Goal: Task Accomplishment & Management: Use online tool/utility

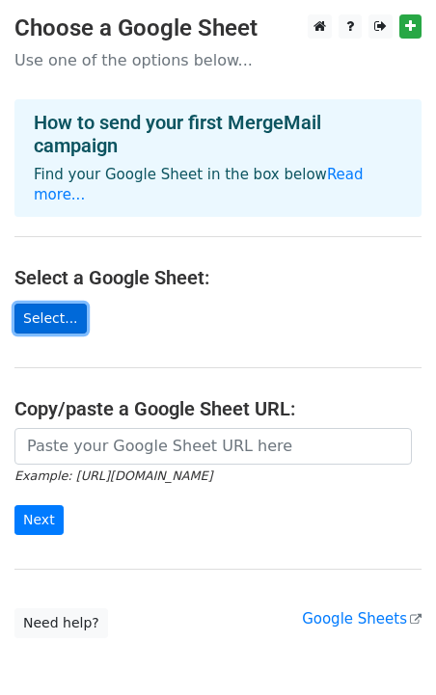
click at [63, 304] on link "Select..." at bounding box center [50, 319] width 72 height 30
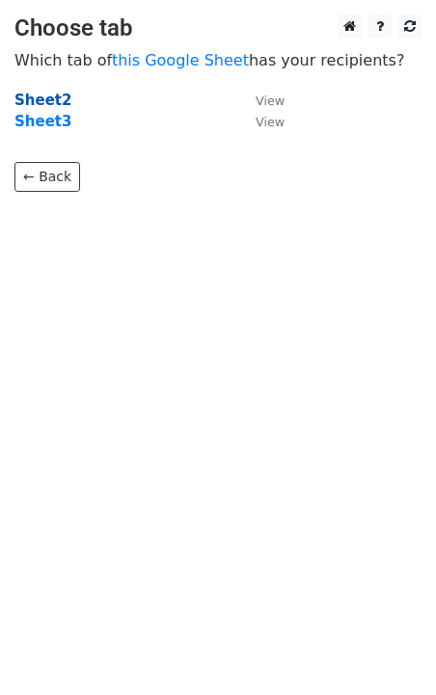
click at [59, 98] on strong "Sheet2" at bounding box center [42, 100] width 57 height 17
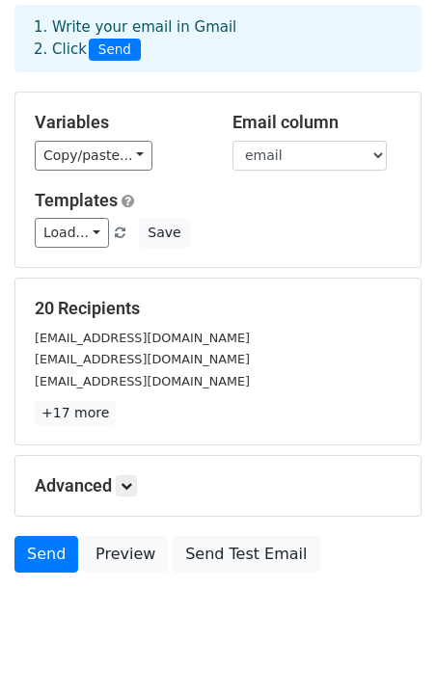
scroll to position [130, 0]
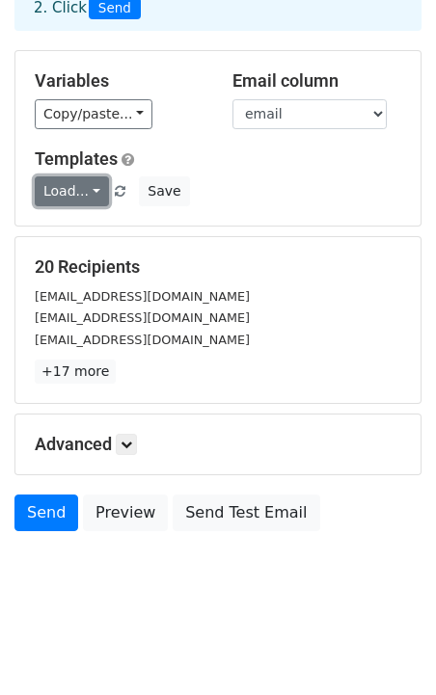
click at [90, 194] on link "Load..." at bounding box center [72, 191] width 74 height 30
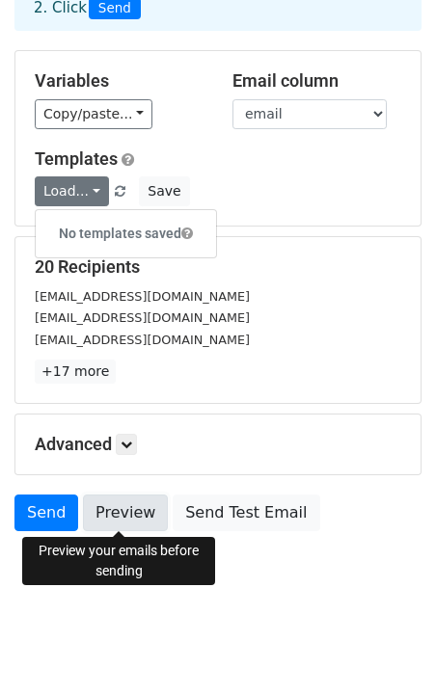
click at [96, 516] on link "Preview" at bounding box center [125, 512] width 85 height 37
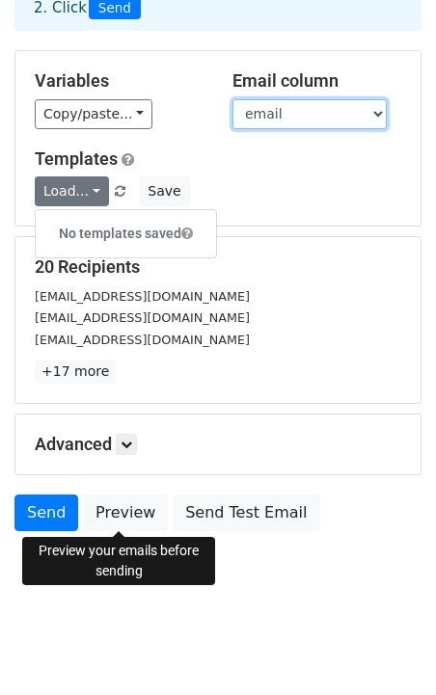
click at [286, 106] on select "email name club Day" at bounding box center [309, 114] width 154 height 30
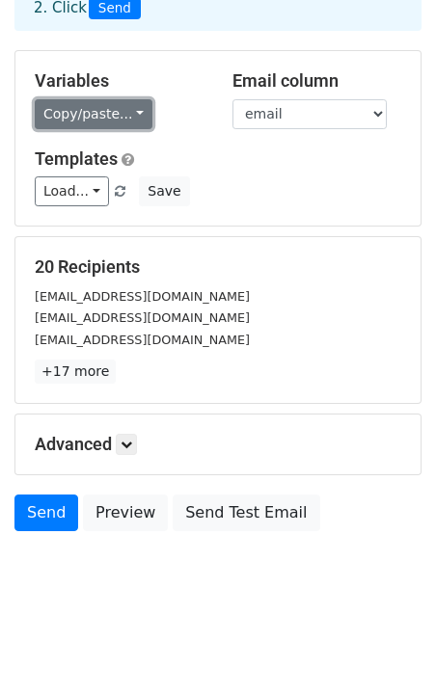
click at [134, 118] on link "Copy/paste..." at bounding box center [94, 114] width 118 height 30
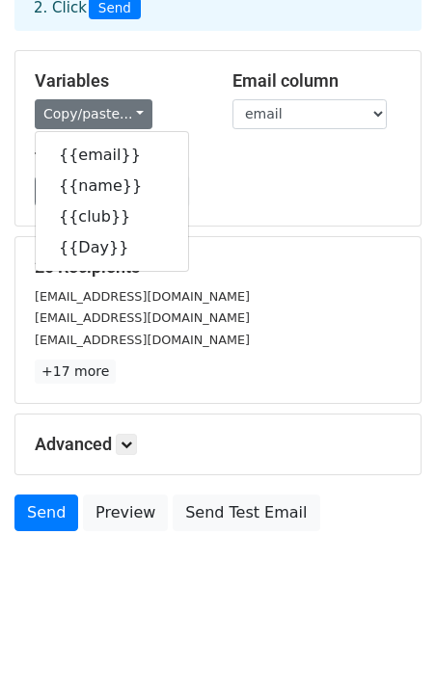
click at [202, 302] on div "kmyoung@fairhavenps.net" at bounding box center [217, 296] width 395 height 22
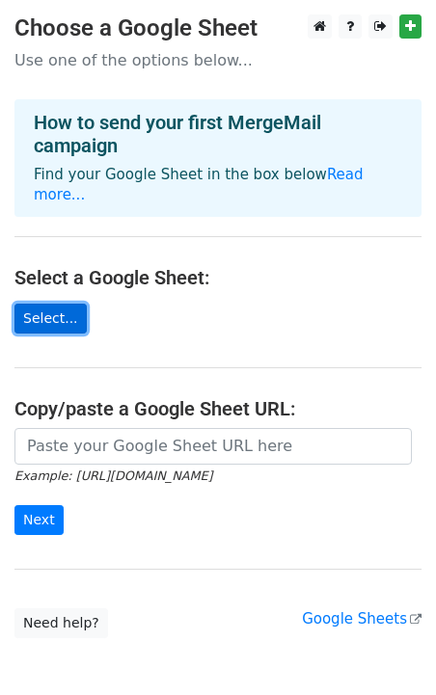
click at [55, 304] on link "Select..." at bounding box center [50, 319] width 72 height 30
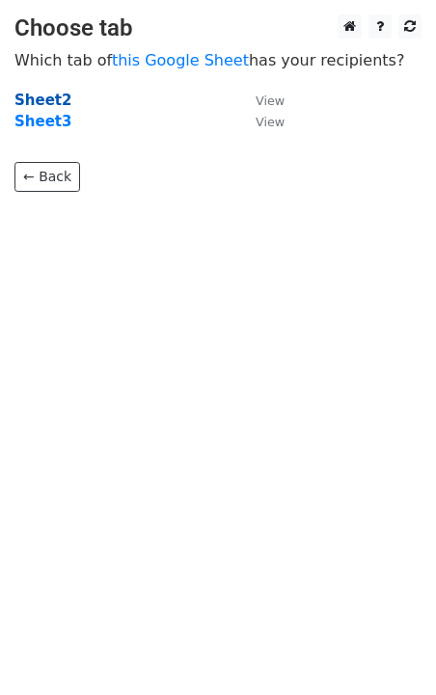
click at [46, 102] on strong "Sheet2" at bounding box center [42, 100] width 57 height 17
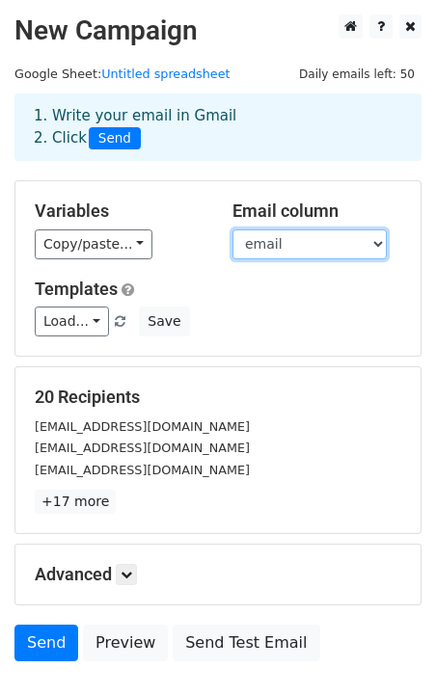
click at [301, 239] on select "email name club Day" at bounding box center [309, 244] width 154 height 30
click at [232, 229] on select "email name club Day" at bounding box center [309, 244] width 154 height 30
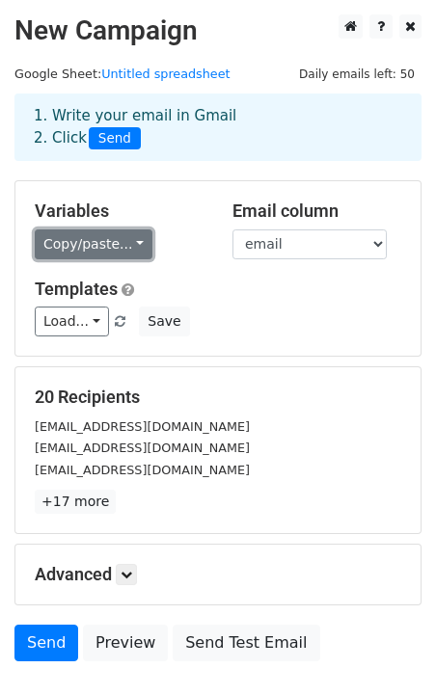
click at [127, 250] on link "Copy/paste..." at bounding box center [94, 244] width 118 height 30
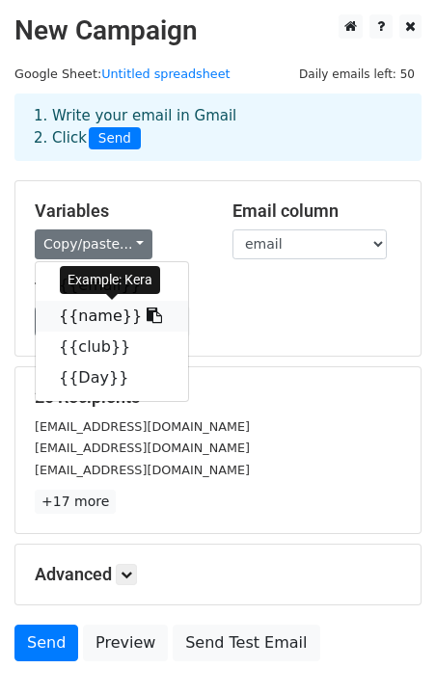
click at [85, 308] on link "{{name}}" at bounding box center [112, 316] width 152 height 31
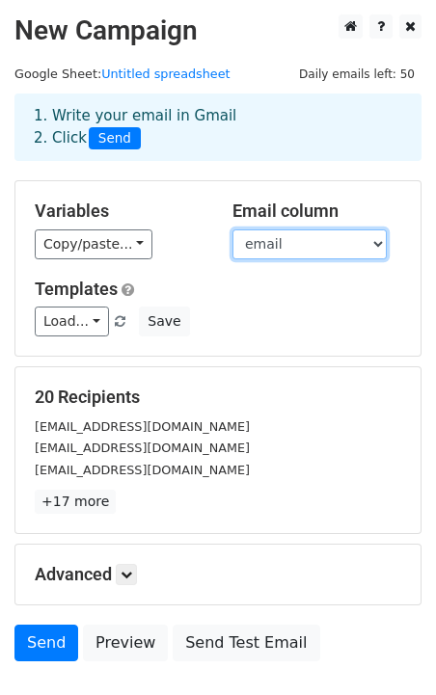
click at [274, 244] on select "email name club Day" at bounding box center [309, 244] width 154 height 30
click at [232, 229] on select "email name club Day" at bounding box center [309, 244] width 154 height 30
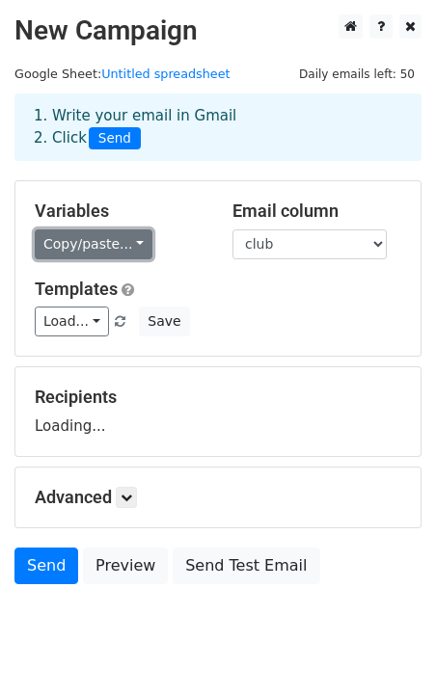
click at [84, 241] on link "Copy/paste..." at bounding box center [94, 244] width 118 height 30
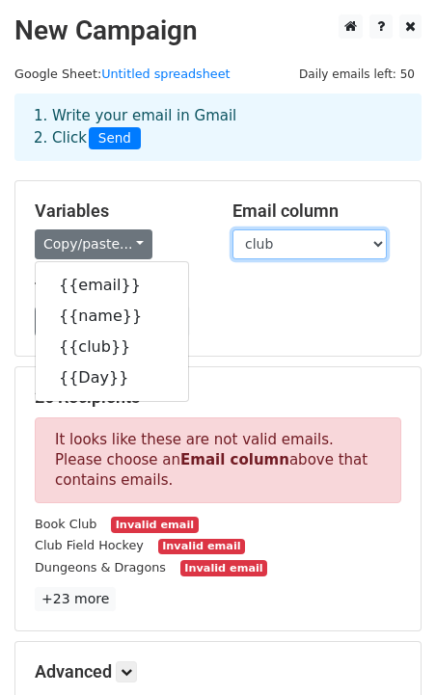
click at [262, 244] on select "email name club Day" at bounding box center [309, 244] width 154 height 30
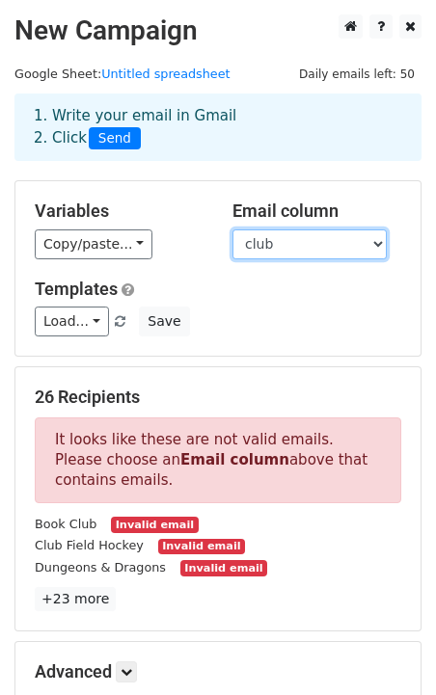
select select "email"
click at [232, 229] on select "email name club Day" at bounding box center [309, 244] width 154 height 30
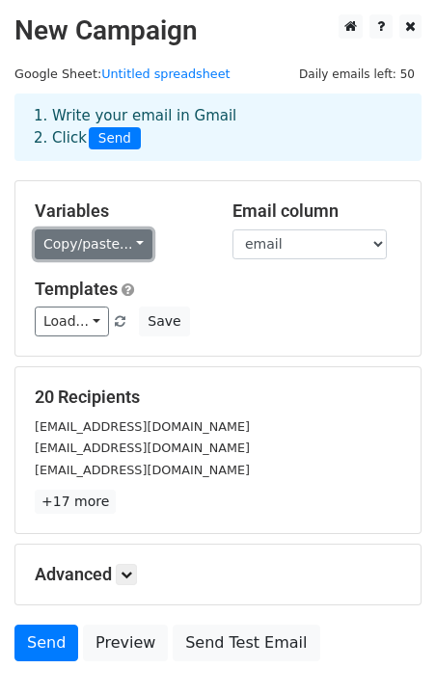
click at [101, 241] on link "Copy/paste..." at bounding box center [94, 244] width 118 height 30
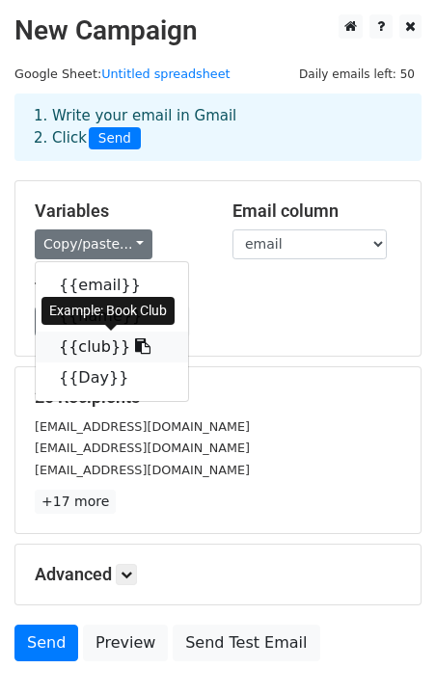
click at [86, 340] on link "{{club}}" at bounding box center [112, 347] width 152 height 31
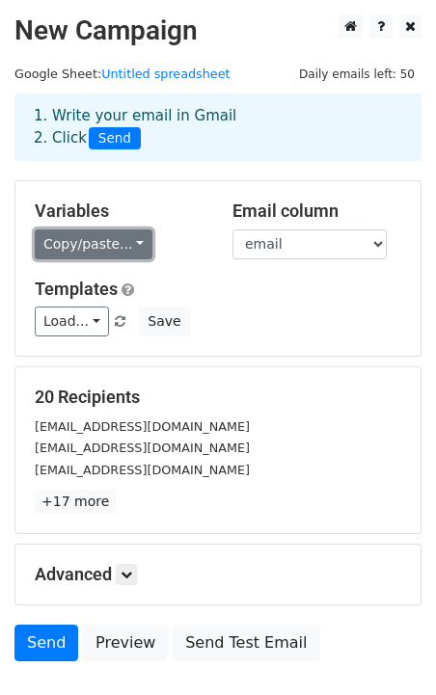
click at [103, 245] on link "Copy/paste..." at bounding box center [94, 244] width 118 height 30
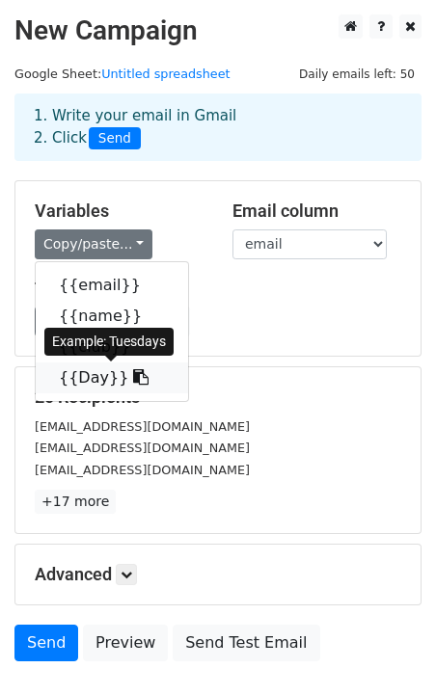
click at [75, 385] on link "{{Day}}" at bounding box center [112, 377] width 152 height 31
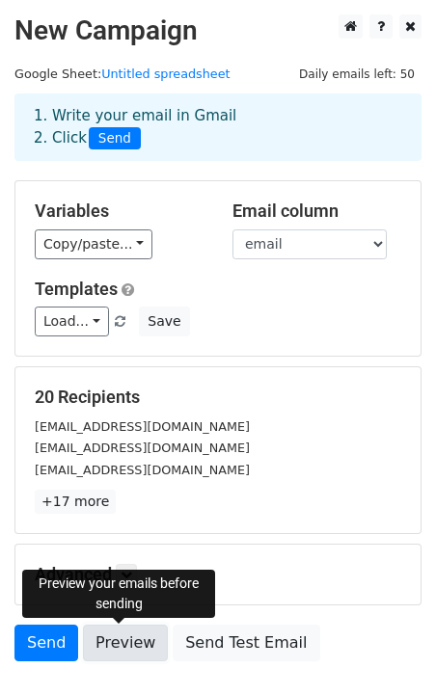
click at [126, 659] on link "Preview" at bounding box center [125, 642] width 85 height 37
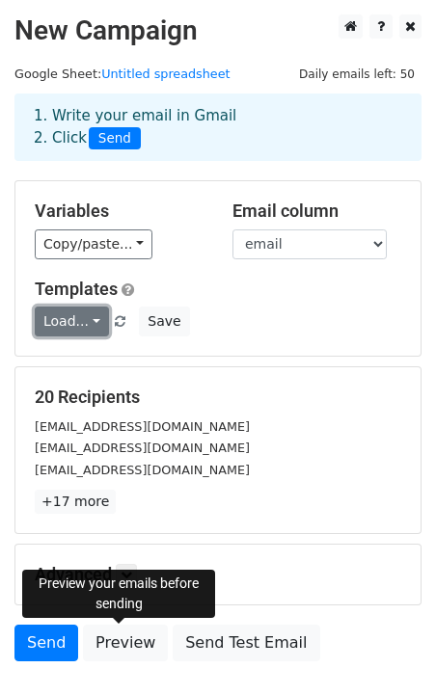
click at [90, 316] on link "Load..." at bounding box center [72, 321] width 74 height 30
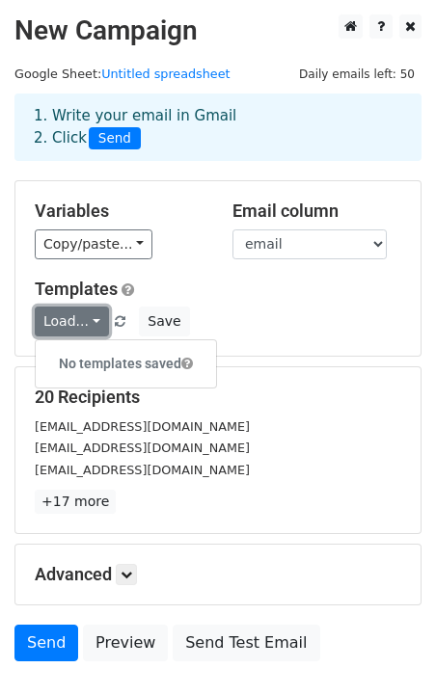
click at [90, 316] on link "Load..." at bounding box center [72, 321] width 74 height 30
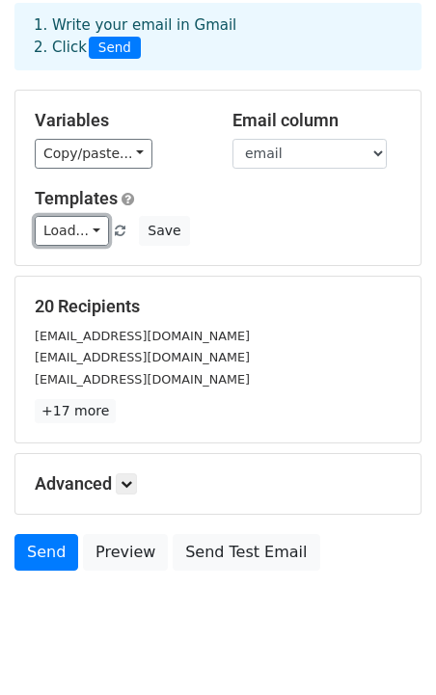
scroll to position [130, 0]
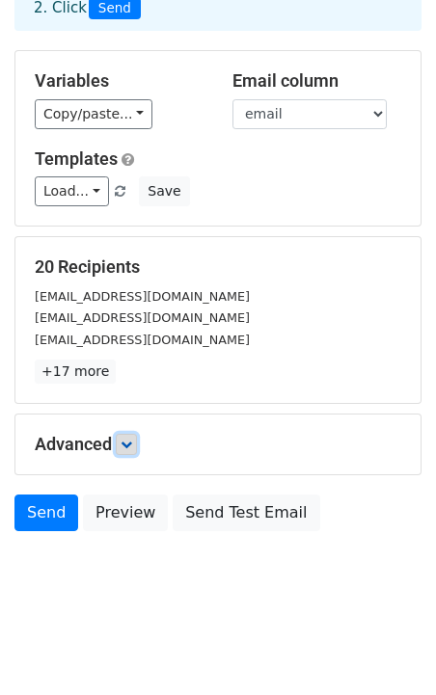
click at [124, 452] on link at bounding box center [126, 444] width 21 height 21
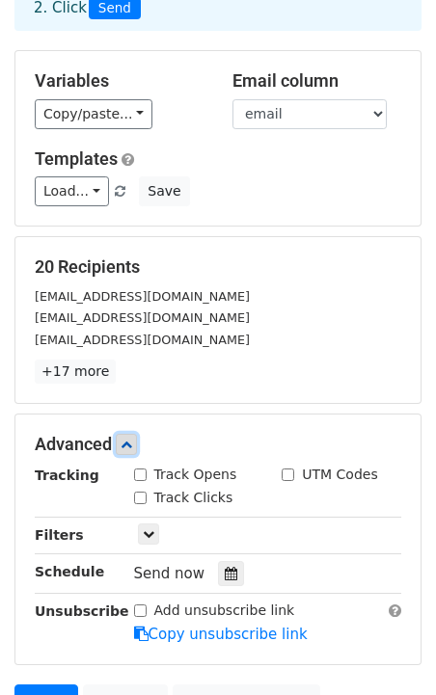
click at [127, 442] on icon at bounding box center [126, 444] width 12 height 12
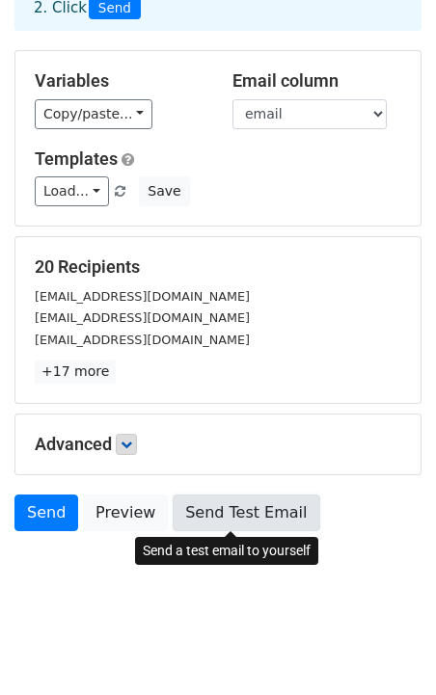
click at [257, 521] on link "Send Test Email" at bounding box center [245, 512] width 146 height 37
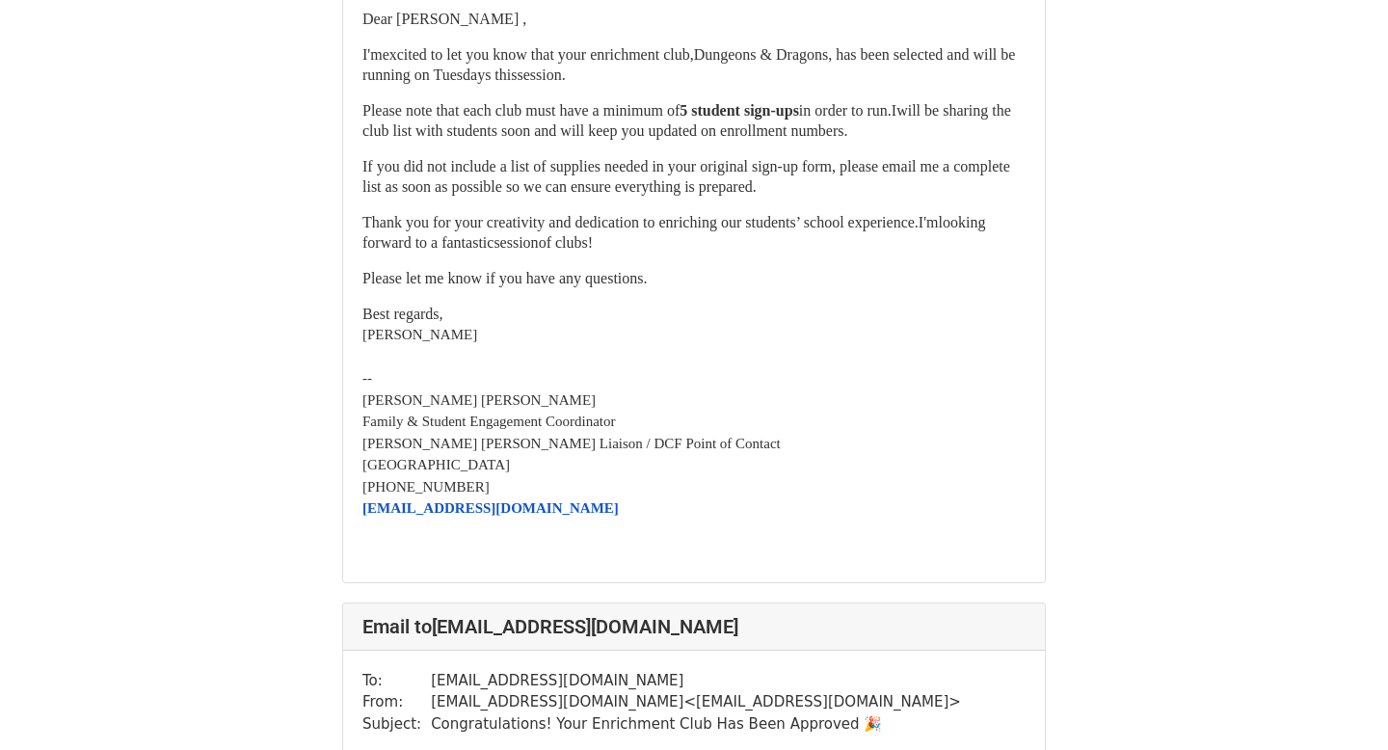
scroll to position [1817, 0]
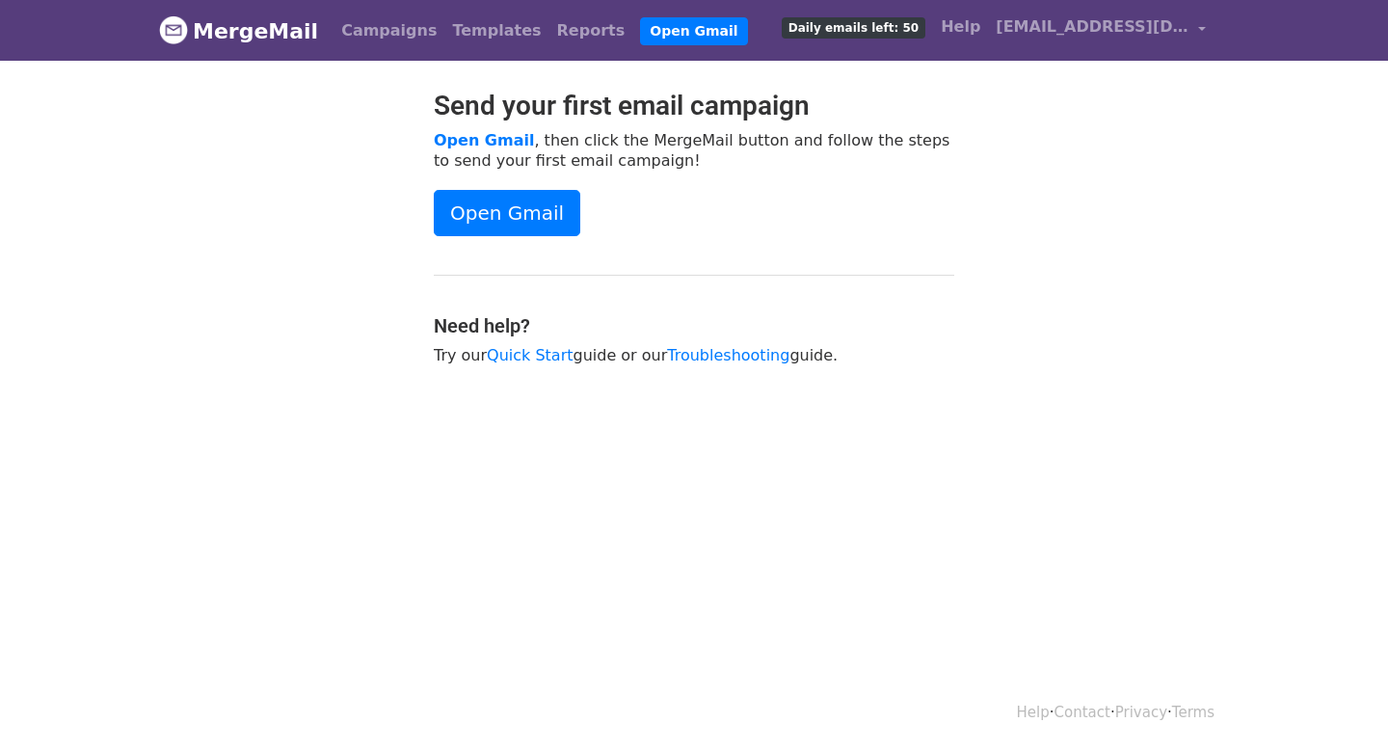
click at [279, 40] on link "MergeMail" at bounding box center [238, 31] width 159 height 40
click at [488, 33] on link "Templates" at bounding box center [496, 31] width 104 height 39
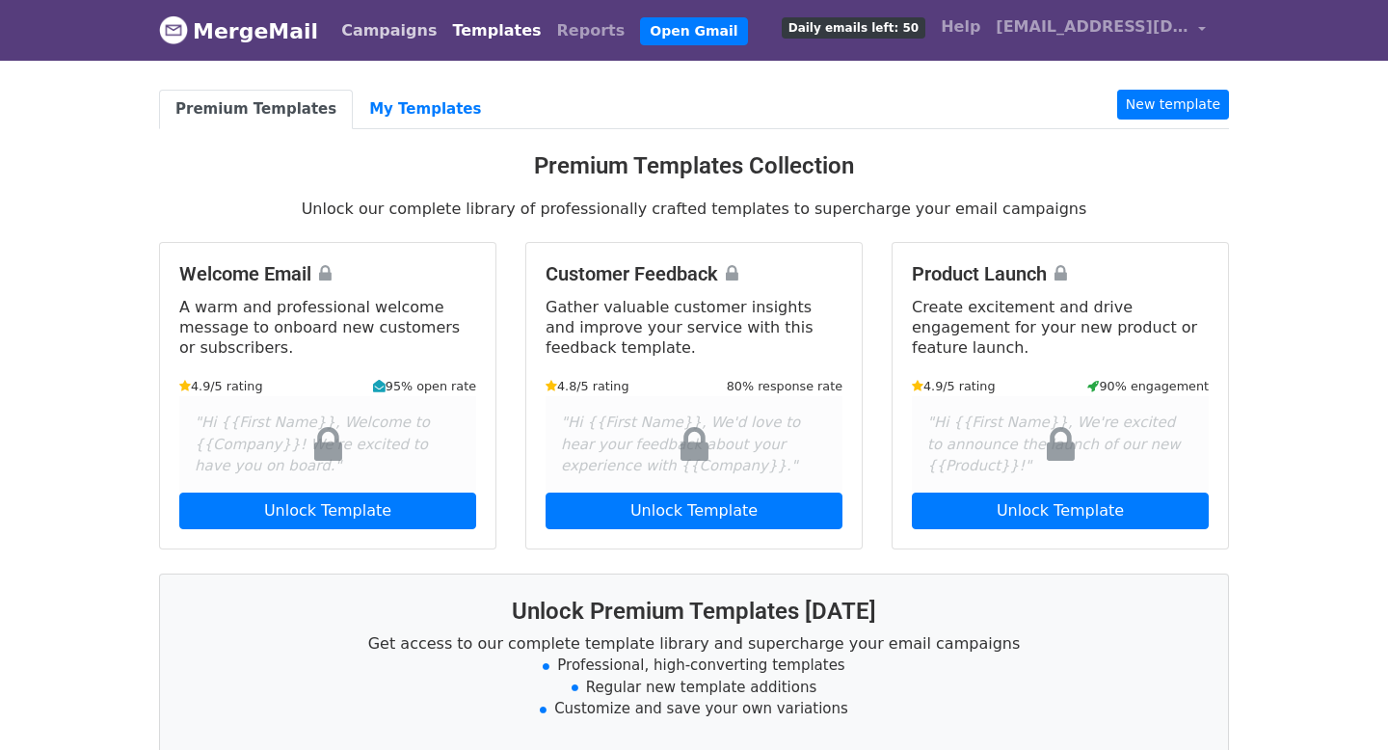
click at [342, 30] on link "Campaigns" at bounding box center [388, 31] width 111 height 39
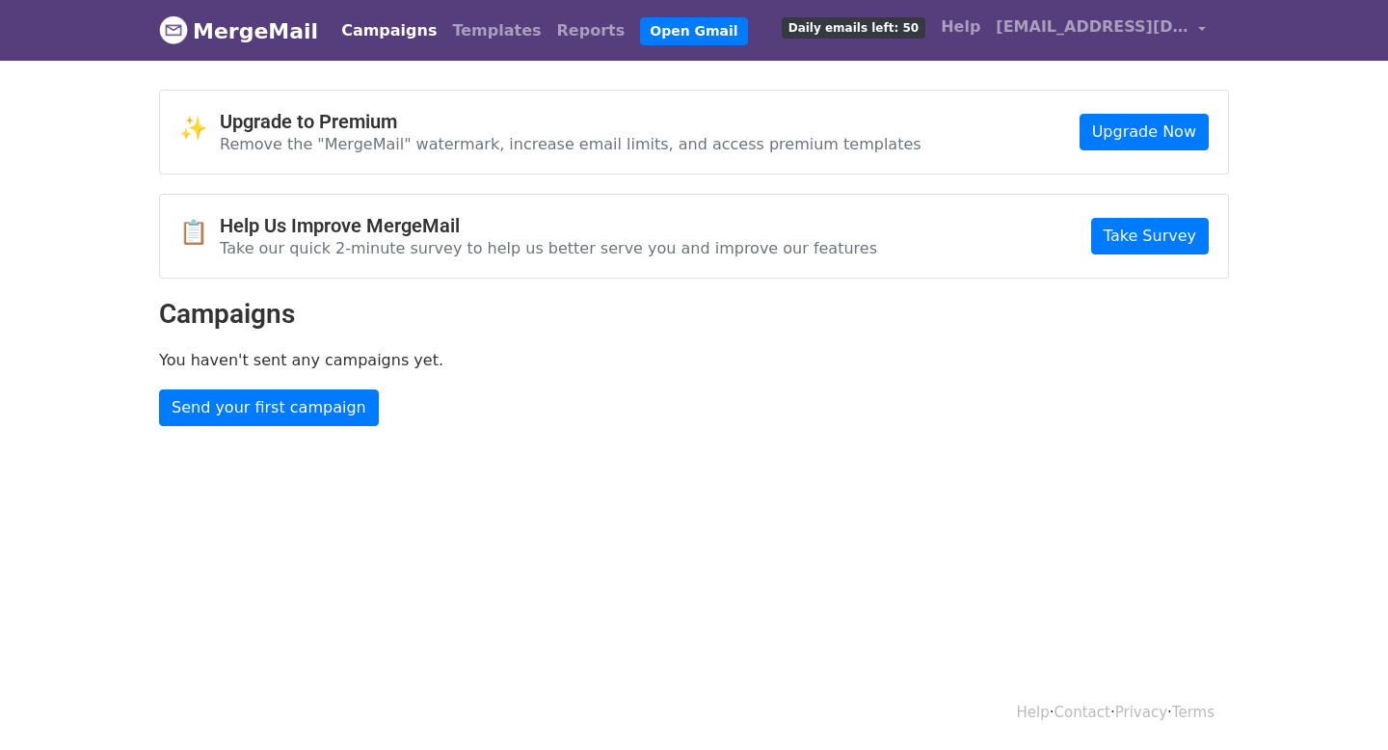
click at [260, 15] on link "MergeMail" at bounding box center [238, 31] width 159 height 40
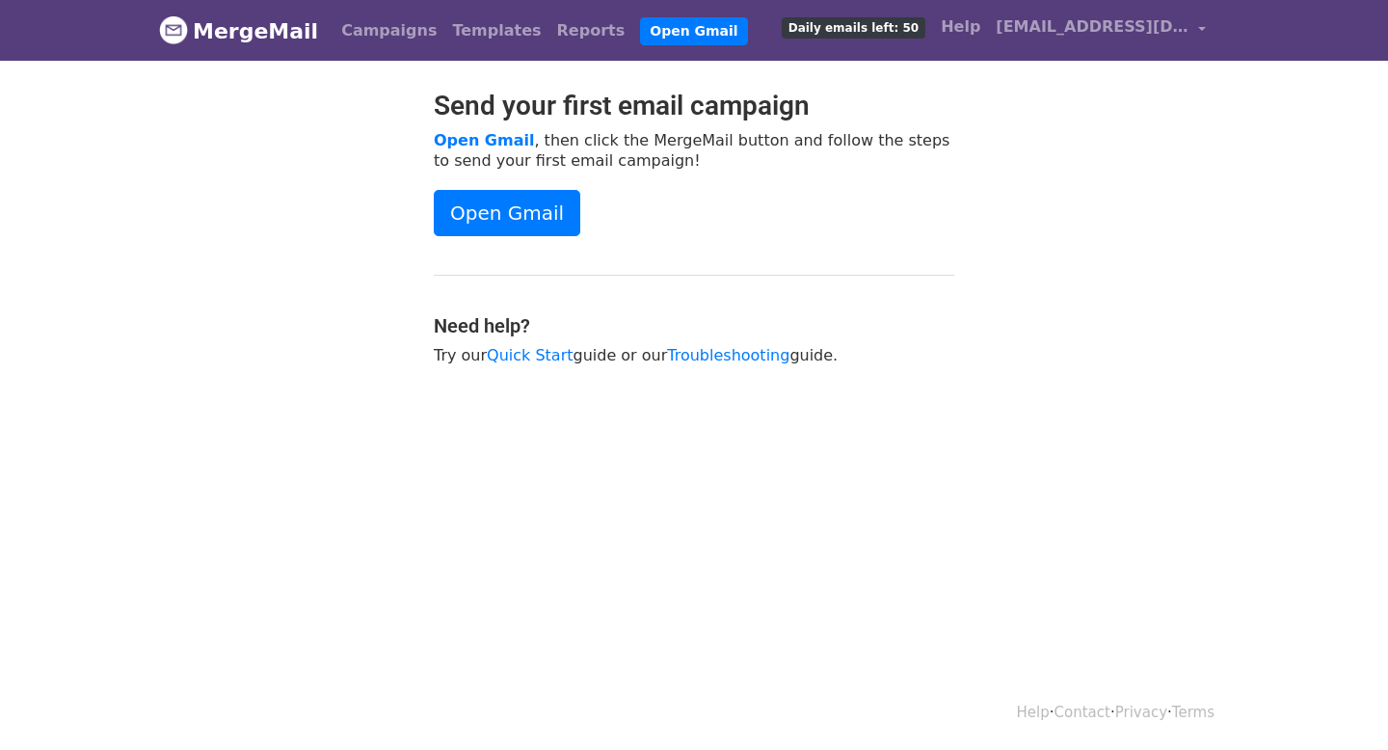
click at [244, 23] on link "MergeMail" at bounding box center [238, 31] width 159 height 40
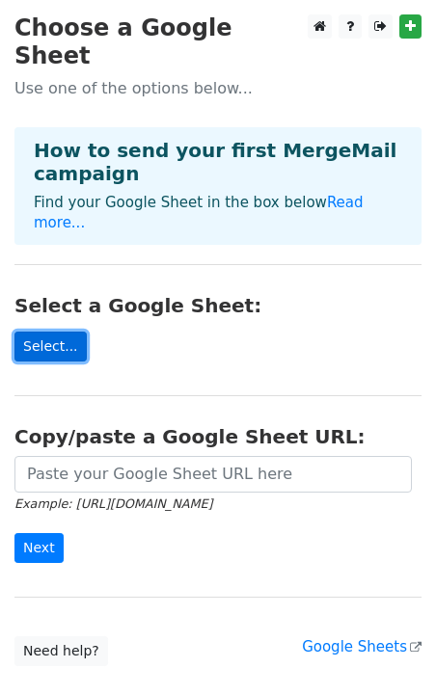
click at [43, 332] on link "Select..." at bounding box center [50, 347] width 72 height 30
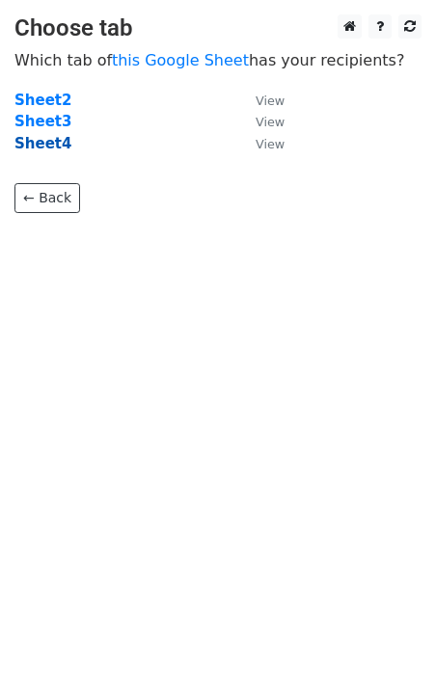
click at [41, 141] on strong "Sheet4" at bounding box center [42, 143] width 57 height 17
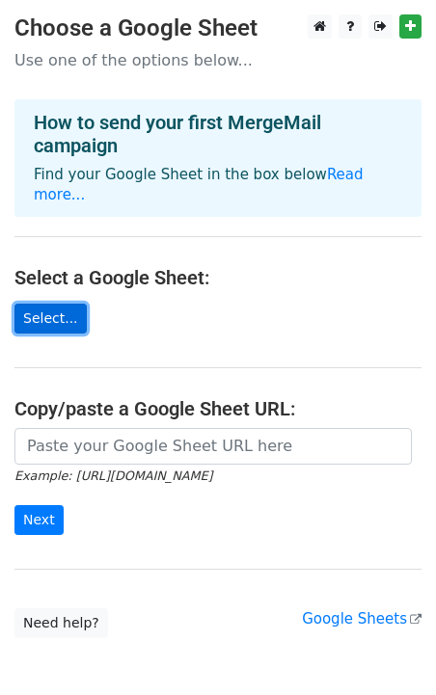
click at [38, 305] on link "Select..." at bounding box center [50, 319] width 72 height 30
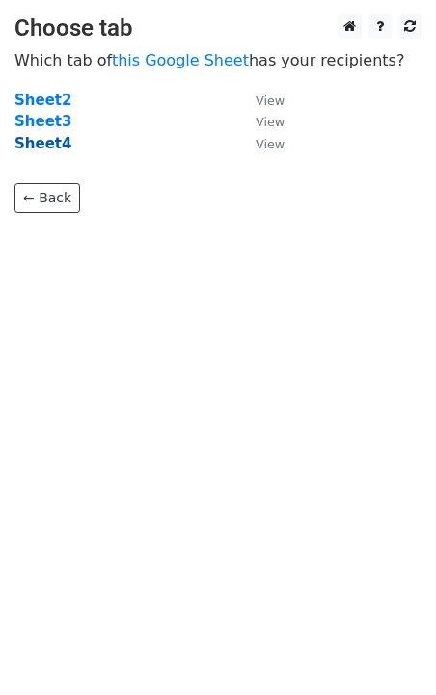
click at [49, 138] on strong "Sheet4" at bounding box center [42, 143] width 57 height 17
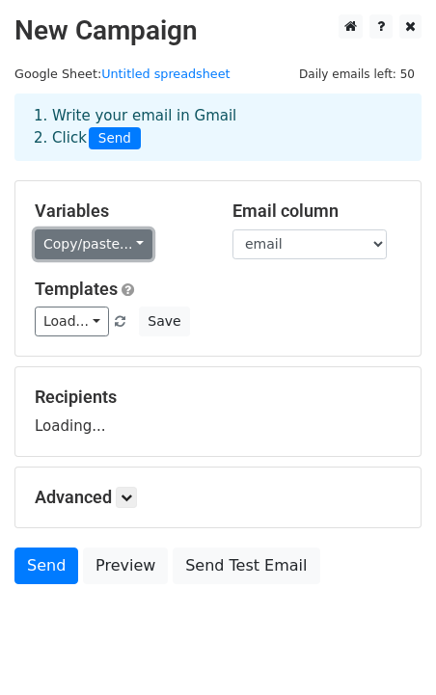
click at [101, 248] on link "Copy/paste..." at bounding box center [94, 244] width 118 height 30
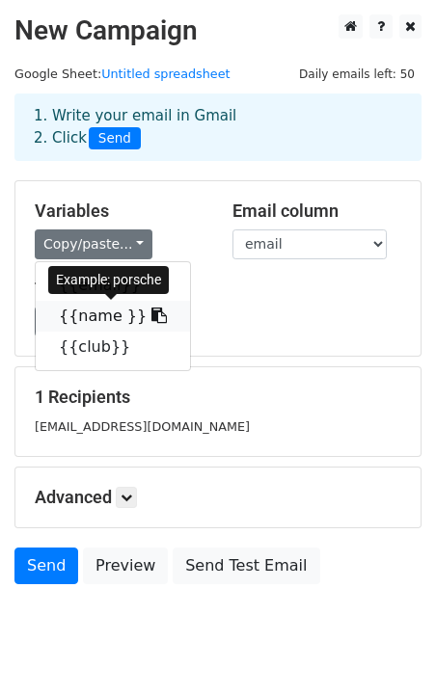
click at [93, 321] on link "{{name }}" at bounding box center [113, 316] width 154 height 31
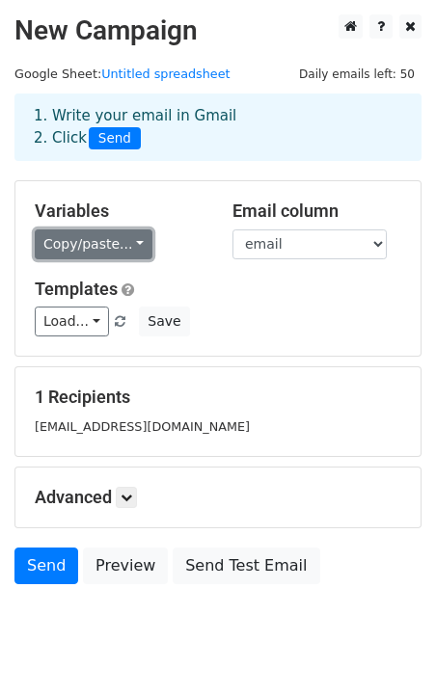
click at [92, 250] on link "Copy/paste..." at bounding box center [94, 244] width 118 height 30
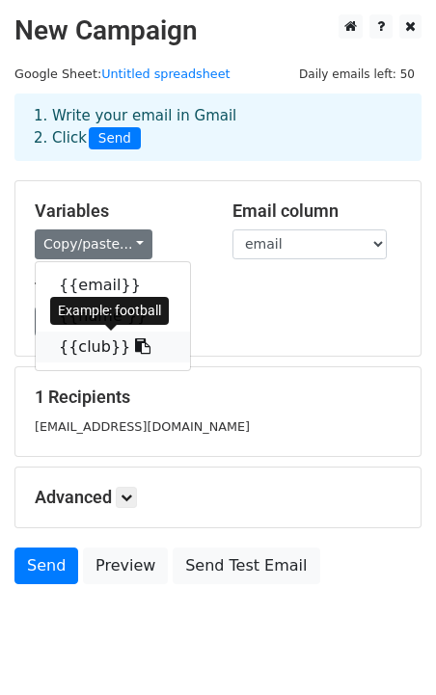
click at [88, 352] on link "{{club}}" at bounding box center [113, 347] width 154 height 31
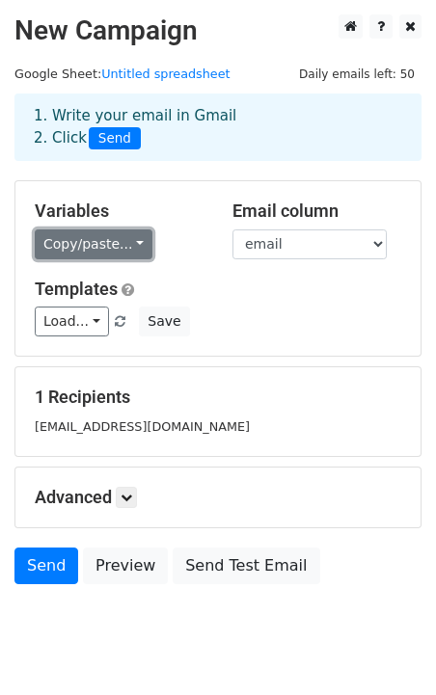
click at [79, 248] on link "Copy/paste..." at bounding box center [94, 244] width 118 height 30
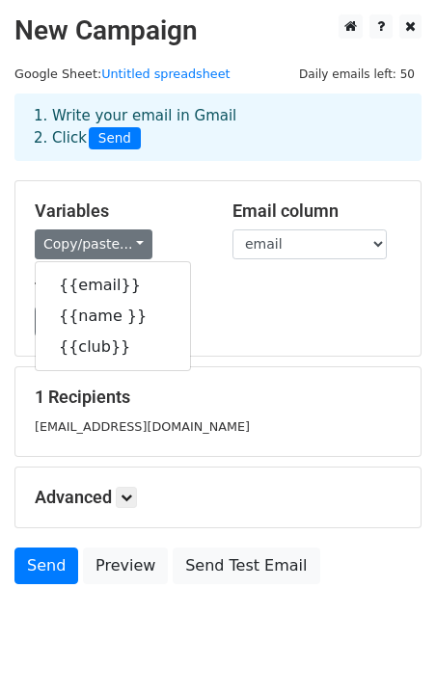
click at [130, 429] on small "pmpacheco@fairhavenps.net" at bounding box center [142, 426] width 215 height 14
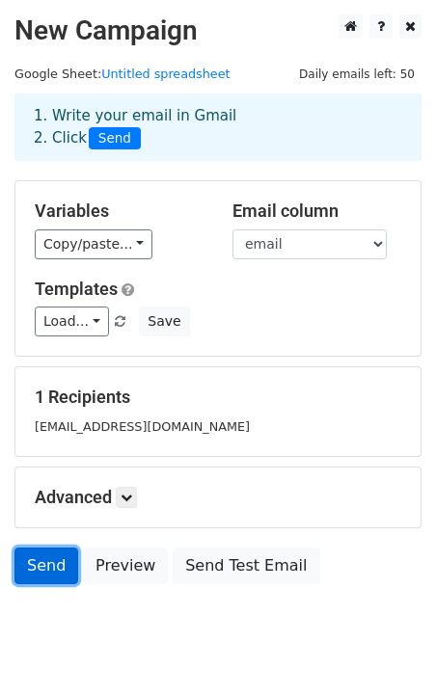
click at [43, 573] on link "Send" at bounding box center [46, 565] width 64 height 37
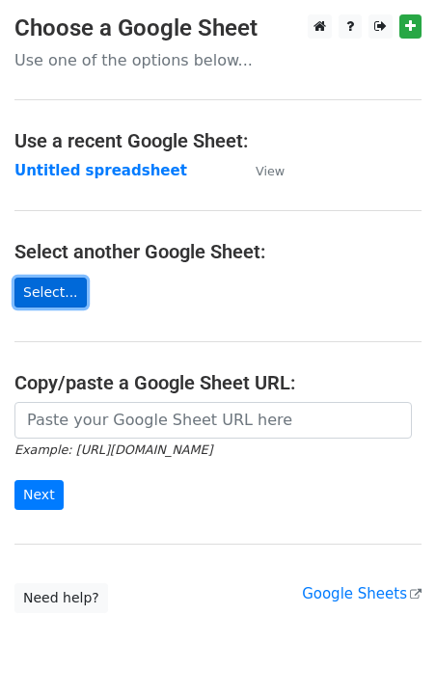
click at [38, 283] on link "Select..." at bounding box center [50, 293] width 72 height 30
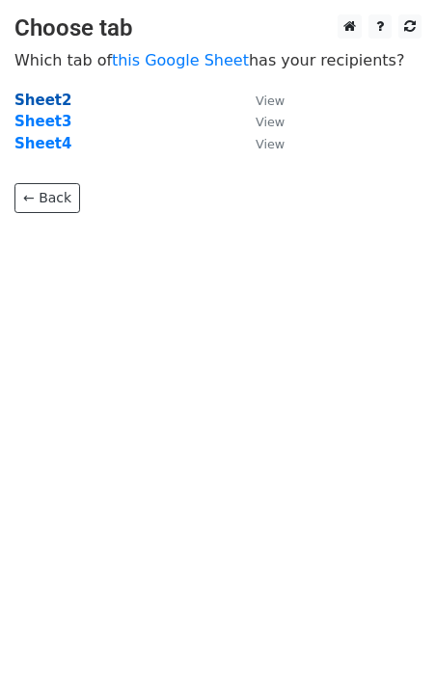
click at [56, 103] on strong "Sheet2" at bounding box center [42, 100] width 57 height 17
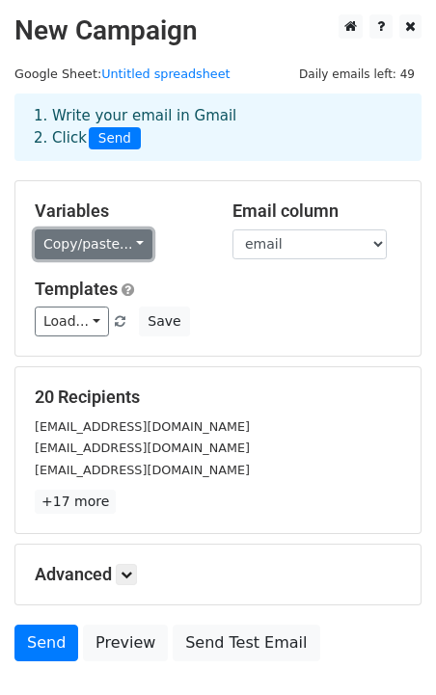
click at [66, 252] on link "Copy/paste..." at bounding box center [94, 244] width 118 height 30
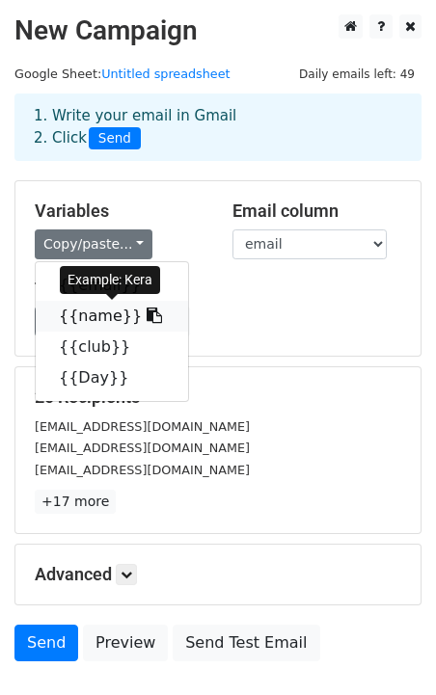
click at [89, 320] on link "{{name}}" at bounding box center [112, 316] width 152 height 31
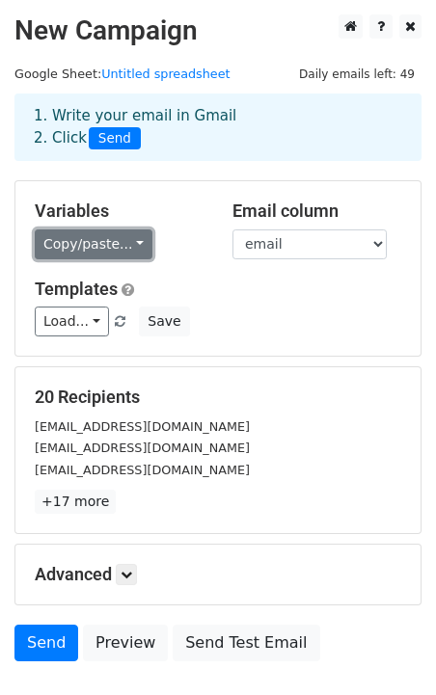
click at [71, 248] on link "Copy/paste..." at bounding box center [94, 244] width 118 height 30
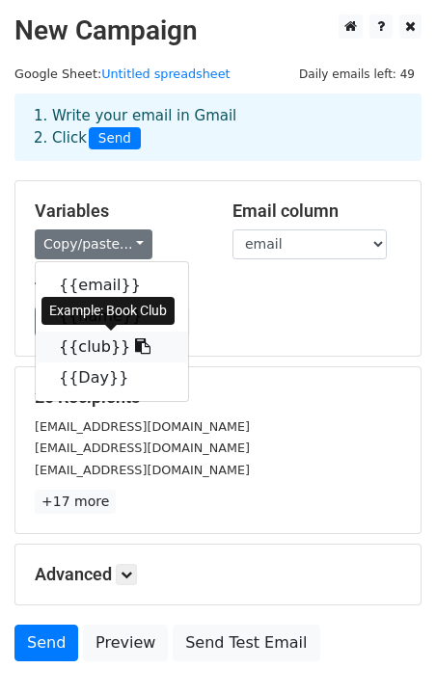
click at [90, 346] on link "{{club}}" at bounding box center [112, 347] width 152 height 31
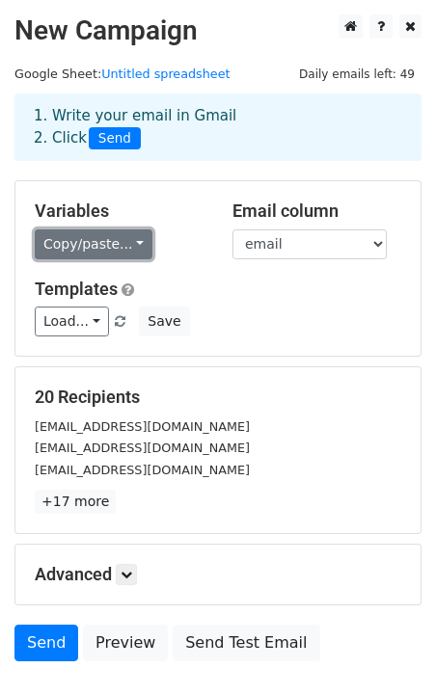
click at [72, 248] on link "Copy/paste..." at bounding box center [94, 244] width 118 height 30
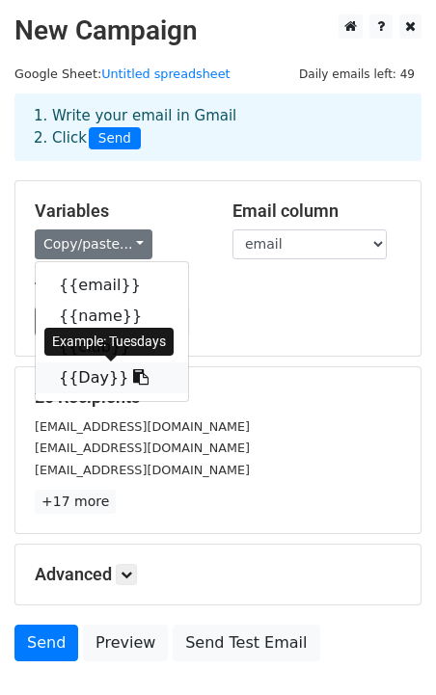
click at [76, 374] on link "{{Day}}" at bounding box center [112, 377] width 152 height 31
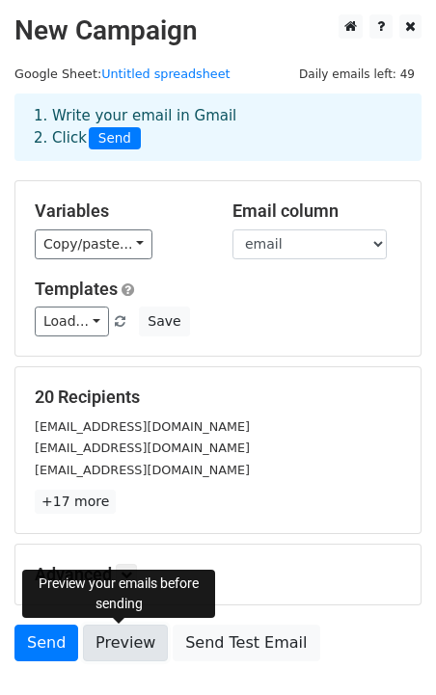
click at [103, 654] on link "Preview" at bounding box center [125, 642] width 85 height 37
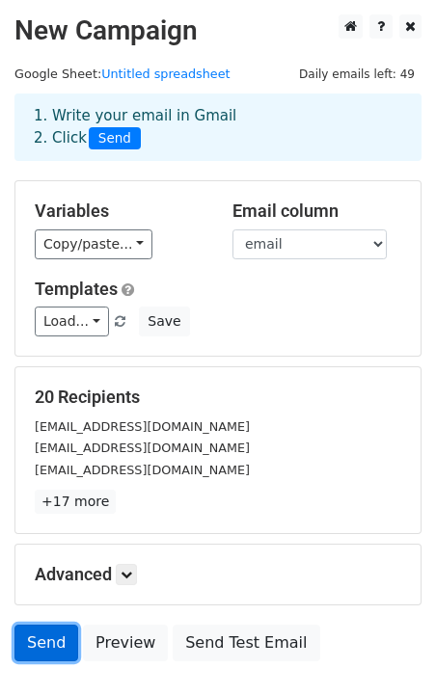
click at [38, 634] on link "Send" at bounding box center [46, 642] width 64 height 37
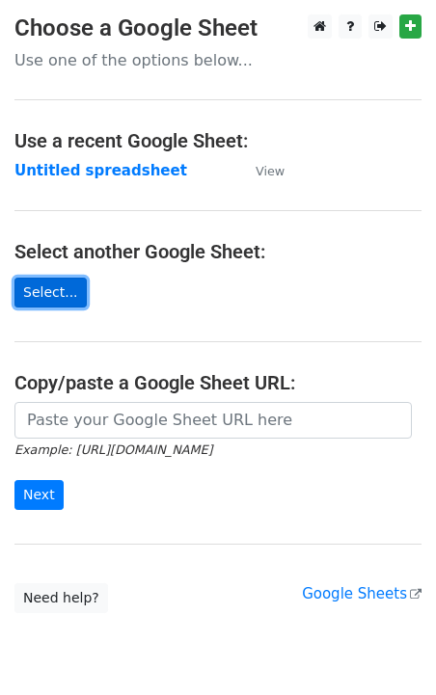
click at [56, 286] on link "Select..." at bounding box center [50, 293] width 72 height 30
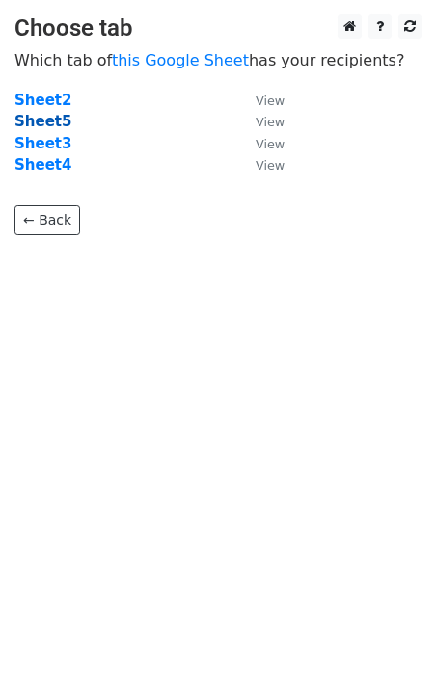
click at [61, 117] on strong "Sheet5" at bounding box center [42, 121] width 57 height 17
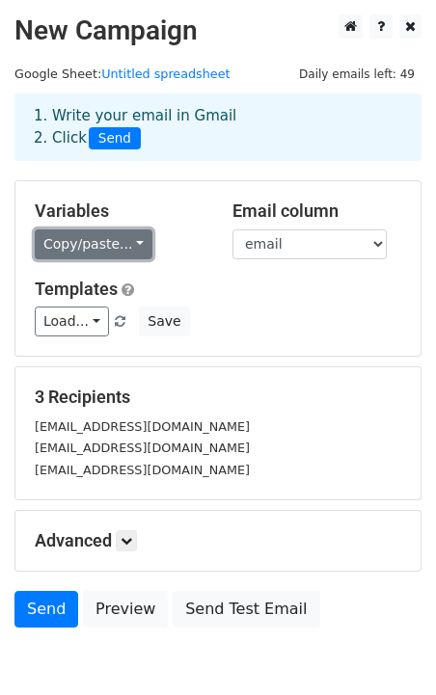
click at [87, 246] on link "Copy/paste..." at bounding box center [94, 244] width 118 height 30
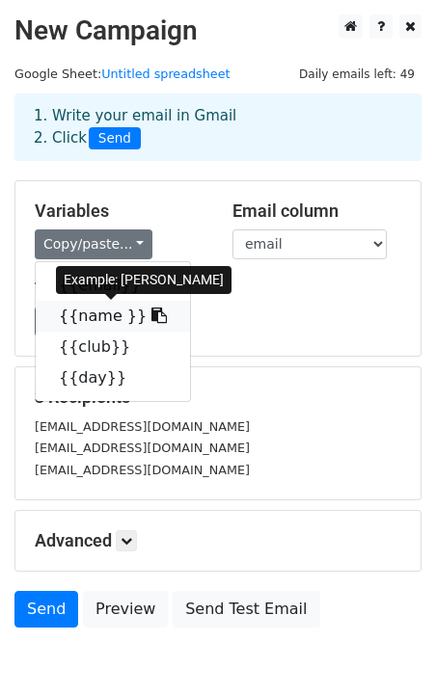
click at [94, 319] on link "{{name }}" at bounding box center [113, 316] width 154 height 31
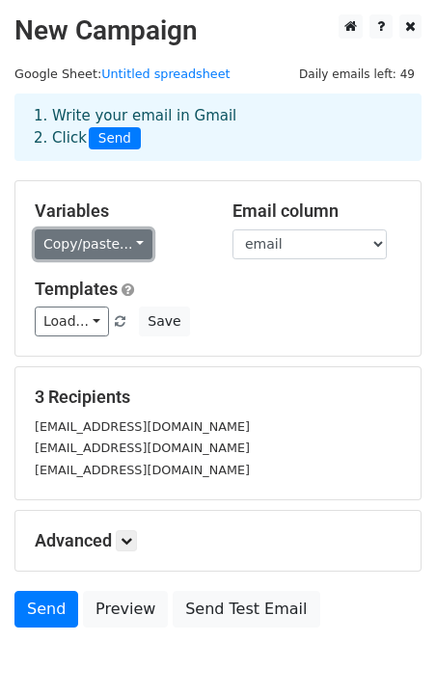
click at [93, 249] on link "Copy/paste..." at bounding box center [94, 244] width 118 height 30
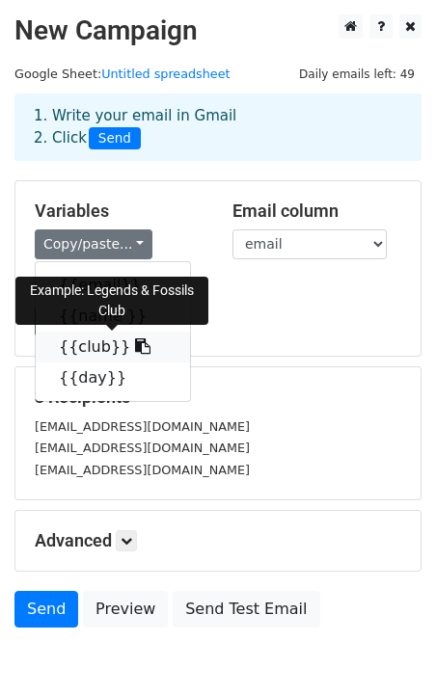
click at [77, 354] on link "{{club}}" at bounding box center [113, 347] width 154 height 31
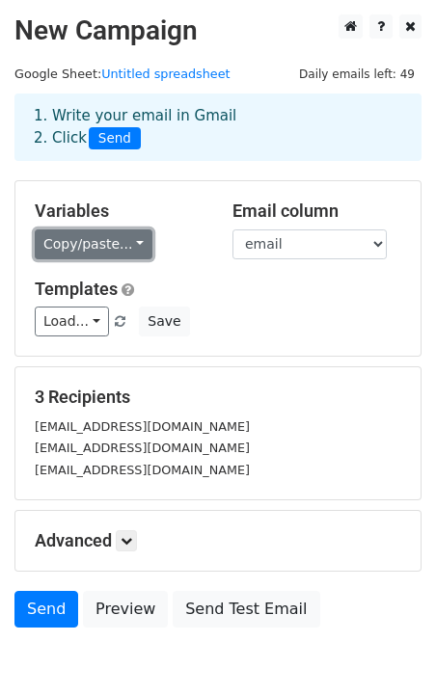
click at [65, 250] on link "Copy/paste..." at bounding box center [94, 244] width 118 height 30
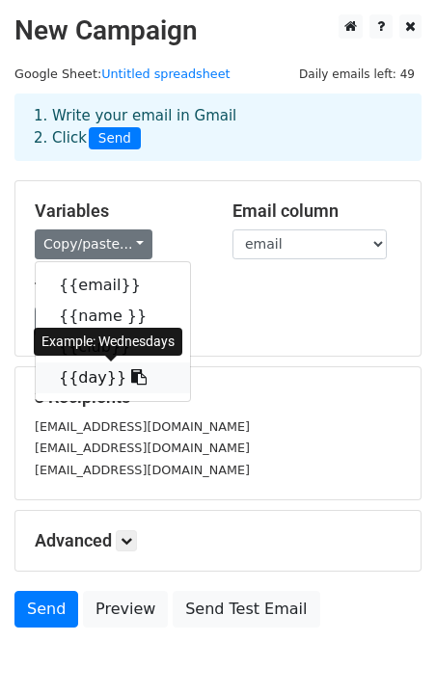
click at [78, 380] on link "{{day}}" at bounding box center [113, 377] width 154 height 31
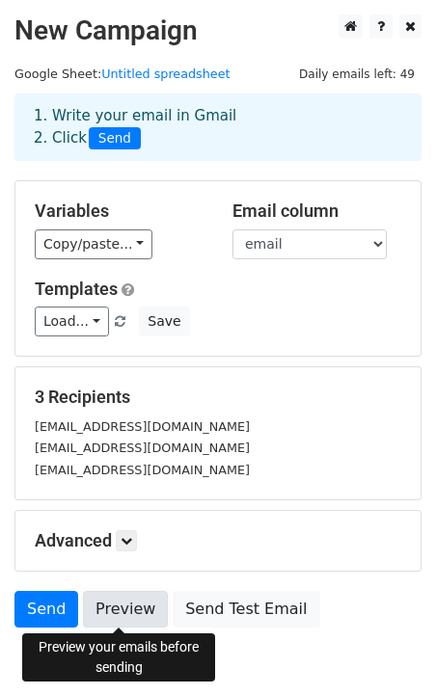
click at [104, 618] on link "Preview" at bounding box center [125, 609] width 85 height 37
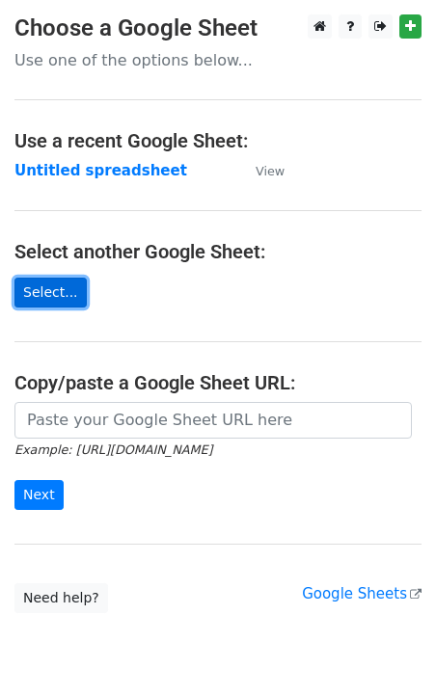
click at [40, 293] on link "Select..." at bounding box center [50, 293] width 72 height 30
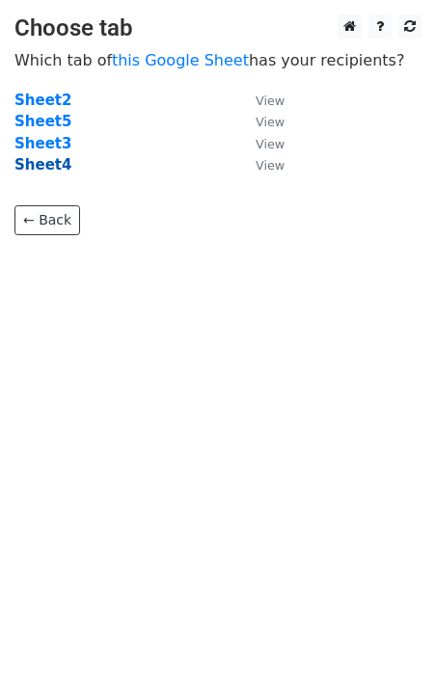
click at [60, 164] on strong "Sheet4" at bounding box center [42, 164] width 57 height 17
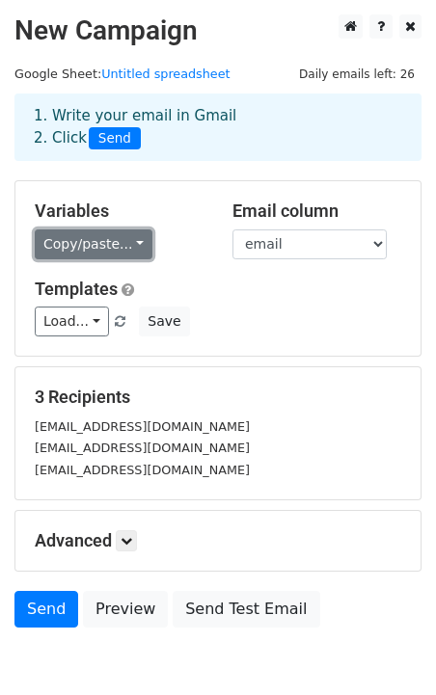
click at [106, 244] on link "Copy/paste..." at bounding box center [94, 244] width 118 height 30
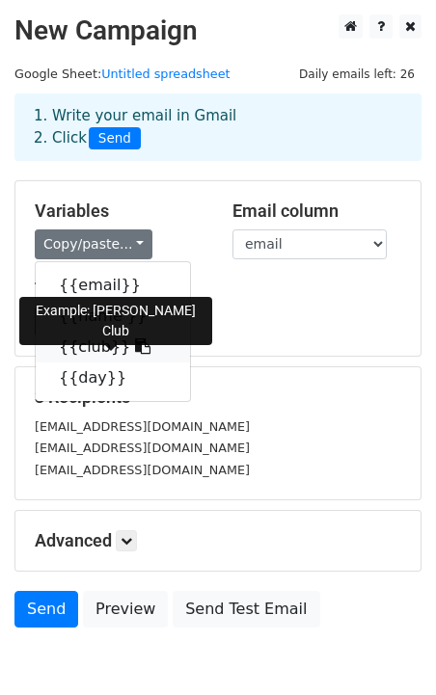
click at [103, 346] on link "{{club}}" at bounding box center [113, 347] width 154 height 31
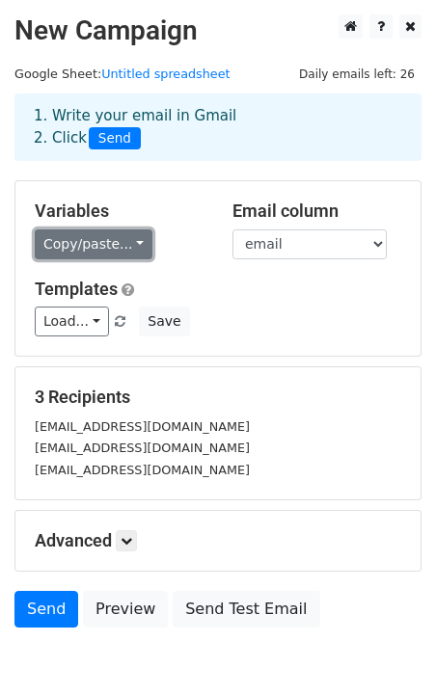
click at [102, 254] on link "Copy/paste..." at bounding box center [94, 244] width 118 height 30
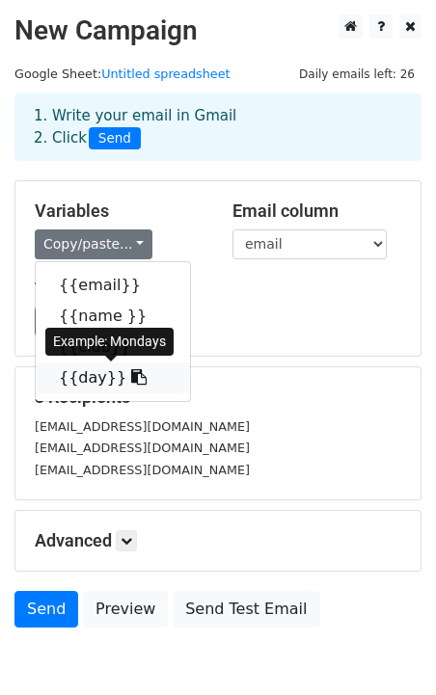
click at [82, 379] on link "{{day}}" at bounding box center [113, 377] width 154 height 31
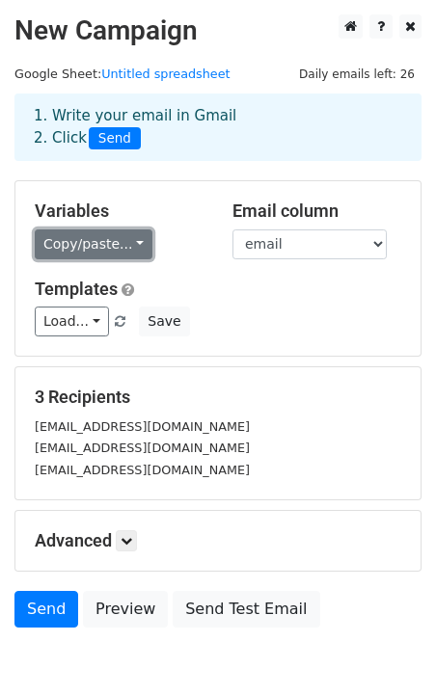
click at [65, 252] on link "Copy/paste..." at bounding box center [94, 244] width 118 height 30
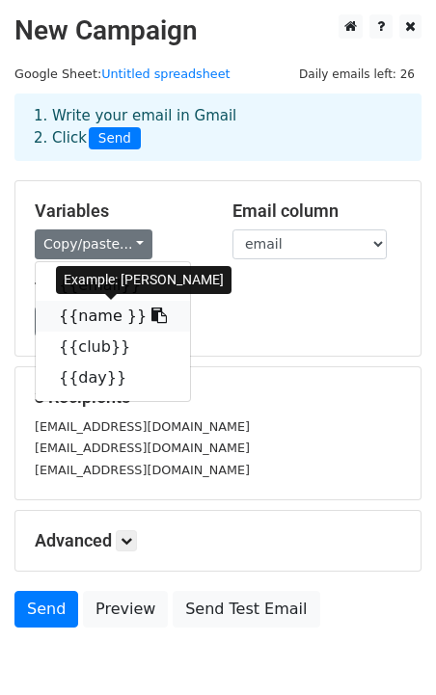
click at [85, 315] on link "{{name }}" at bounding box center [113, 316] width 154 height 31
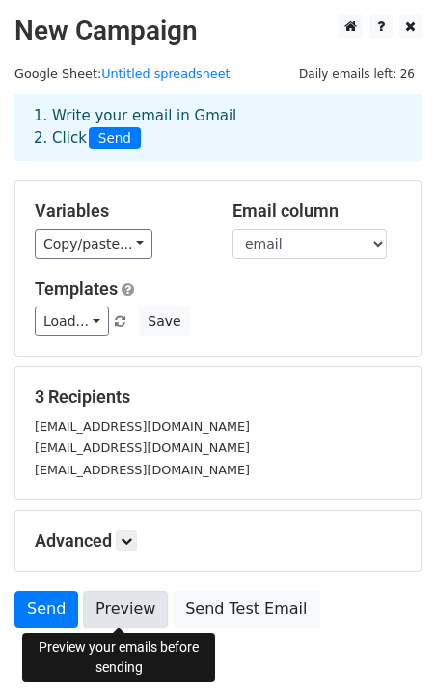
click at [140, 606] on link "Preview" at bounding box center [125, 609] width 85 height 37
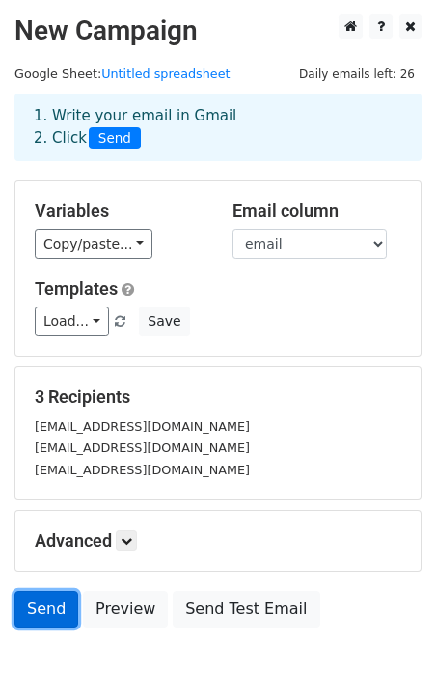
click at [35, 608] on link "Send" at bounding box center [46, 609] width 64 height 37
